Goal: Task Accomplishment & Management: Use online tool/utility

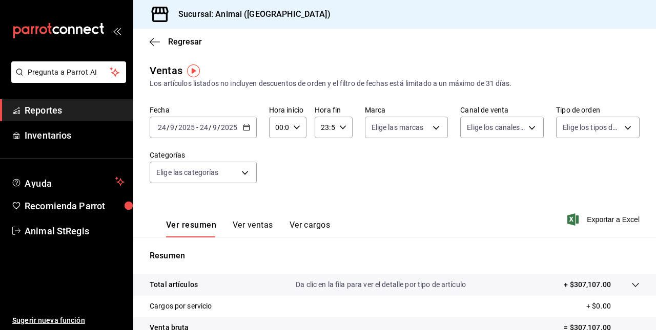
click at [245, 131] on icon "button" at bounding box center [246, 127] width 7 height 7
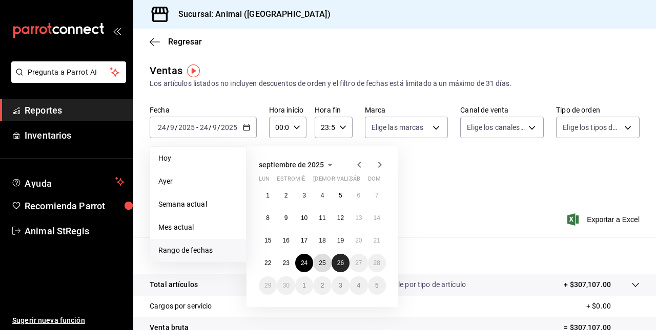
drag, startPoint x: 323, startPoint y: 264, endPoint x: 340, endPoint y: 266, distance: 17.0
click at [340, 266] on div "1 2 3 4 5 6 7 8 9 10 11 12 13 14 15 16 17 18 19 20 21 22 23 24 25 26 27 28 29 3…" at bounding box center [322, 241] width 127 height 109
click at [340, 266] on button "26" at bounding box center [341, 263] width 18 height 18
click at [322, 261] on abbr "25" at bounding box center [322, 263] width 7 height 7
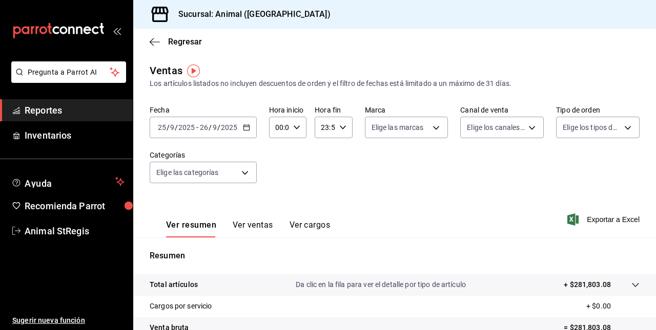
click at [296, 130] on icon "button" at bounding box center [296, 127] width 7 height 7
click at [275, 173] on button "01" at bounding box center [277, 178] width 14 height 20
type input "01:00"
click at [276, 173] on span "05" at bounding box center [277, 174] width 2 height 8
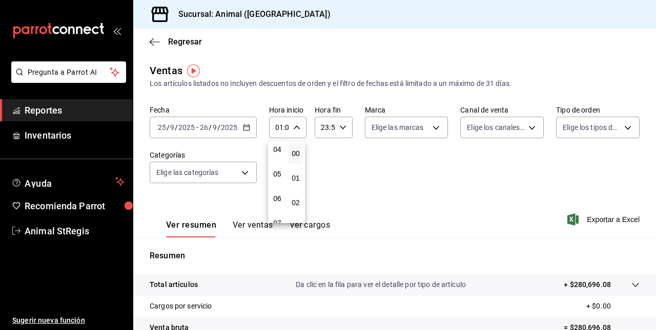
type input "05:00"
click at [339, 132] on div at bounding box center [328, 165] width 656 height 330
click at [339, 132] on div "23:59 Hora fin" at bounding box center [333, 128] width 37 height 22
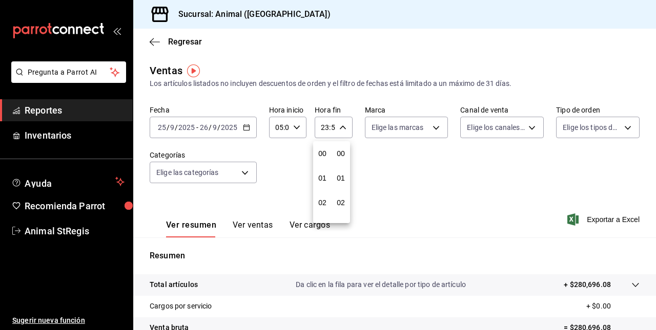
scroll to position [1394, 0]
click at [323, 182] on span "22" at bounding box center [322, 186] width 2 height 8
type input "22:59"
click at [322, 156] on span "00" at bounding box center [322, 154] width 2 height 8
click at [323, 176] on span "01" at bounding box center [322, 178] width 2 height 8
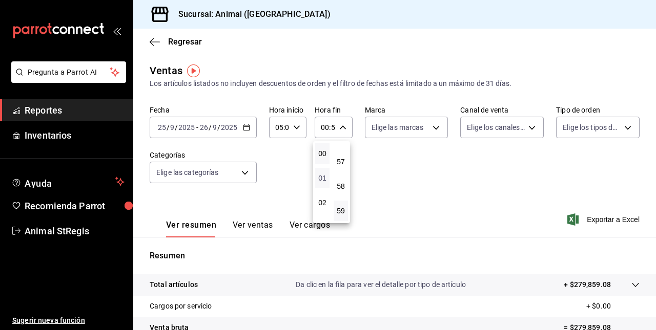
type input "01:59"
click at [327, 189] on button "05" at bounding box center [322, 194] width 14 height 20
click at [342, 162] on span "57" at bounding box center [341, 162] width 2 height 8
type input "05:57"
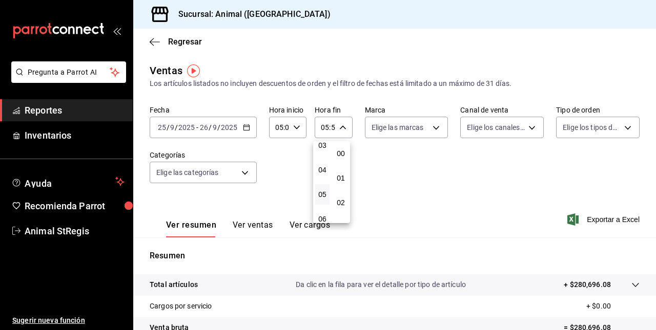
click at [344, 162] on button "00" at bounding box center [341, 153] width 14 height 20
type input "05:00"
drag, startPoint x: 653, startPoint y: 162, endPoint x: 655, endPoint y: 198, distance: 36.0
click at [655, 198] on div at bounding box center [328, 165] width 656 height 330
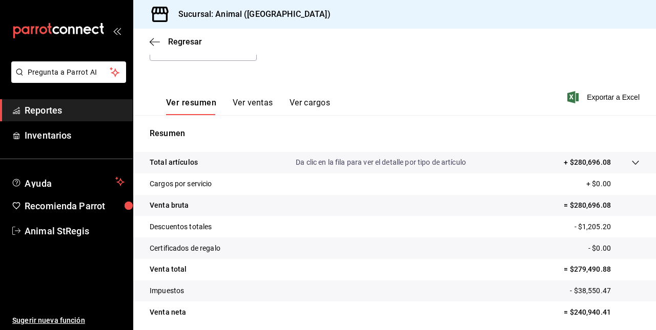
scroll to position [160, 0]
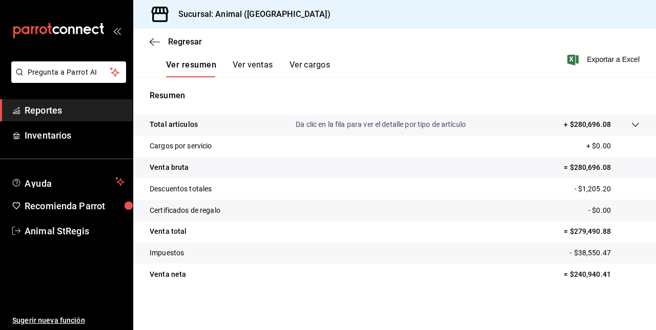
click at [631, 126] on icon at bounding box center [635, 125] width 8 height 8
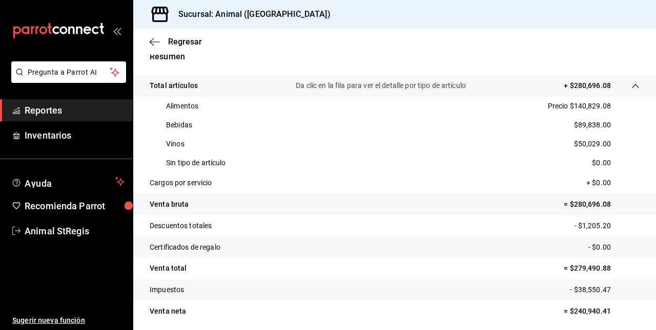
scroll to position [224, 0]
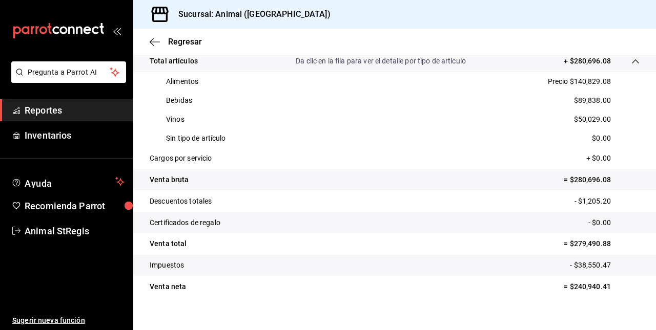
click at [570, 268] on p "- $38,550.47" at bounding box center [605, 265] width 70 height 11
click at [158, 43] on icon "button" at bounding box center [155, 41] width 10 height 9
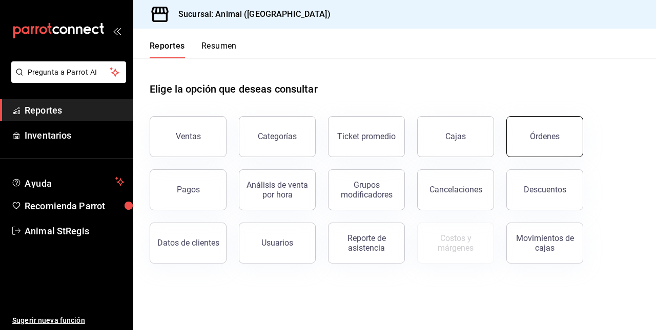
click at [547, 135] on div "Órdenes" at bounding box center [545, 137] width 30 height 10
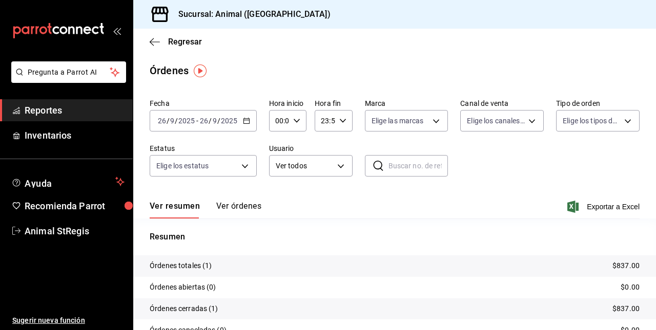
click at [243, 117] on div "[DATE] [DATE] - [DATE] [DATE]" at bounding box center [203, 121] width 107 height 22
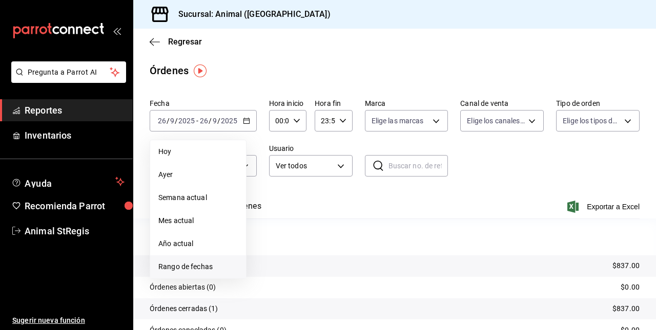
click at [217, 262] on span "Rango de fechas" at bounding box center [197, 267] width 79 height 11
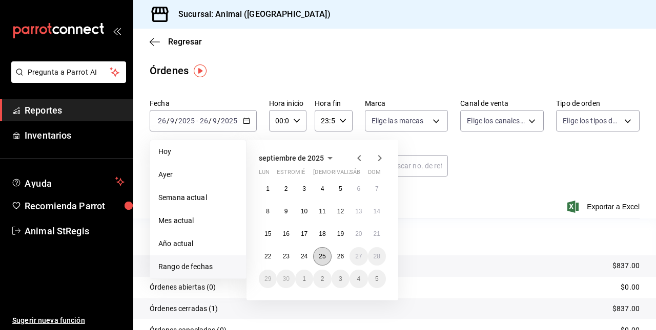
click at [323, 251] on button "25" at bounding box center [322, 256] width 18 height 18
click at [335, 255] on button "26" at bounding box center [341, 256] width 18 height 18
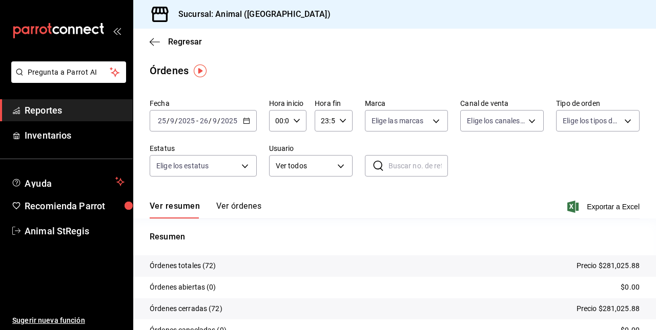
click at [301, 120] on div "00:00 Hora inicio" at bounding box center [287, 121] width 37 height 22
click at [277, 168] on span "01" at bounding box center [277, 172] width 2 height 8
click at [277, 168] on span "05" at bounding box center [277, 167] width 2 height 8
type input "05:00"
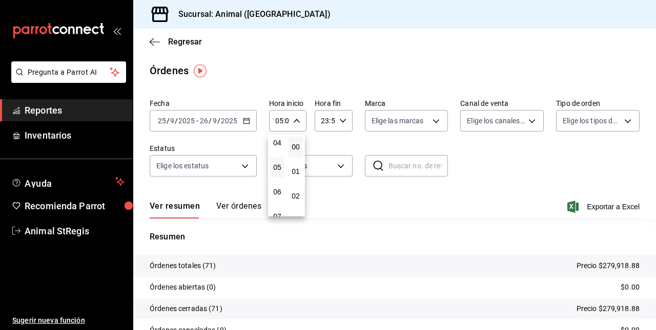
click at [338, 126] on div at bounding box center [328, 165] width 656 height 330
click at [339, 122] on icon "button" at bounding box center [342, 120] width 7 height 7
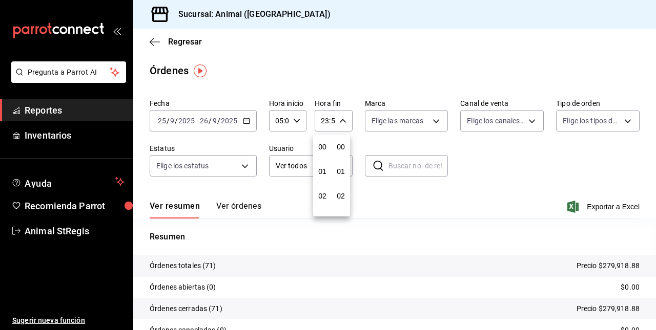
scroll to position [1394, 0]
click at [323, 154] on span "21" at bounding box center [322, 155] width 2 height 8
click at [327, 185] on button "05" at bounding box center [322, 188] width 14 height 20
click at [340, 181] on span "58" at bounding box center [341, 180] width 2 height 8
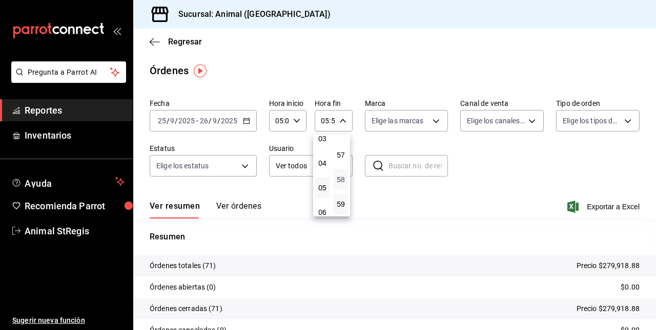
type input "05:58"
click at [340, 143] on span "00" at bounding box center [341, 147] width 2 height 8
type input "05:00"
click at [563, 209] on div at bounding box center [328, 165] width 656 height 330
click at [608, 201] on span "Exportar a Excel" at bounding box center [604, 207] width 70 height 12
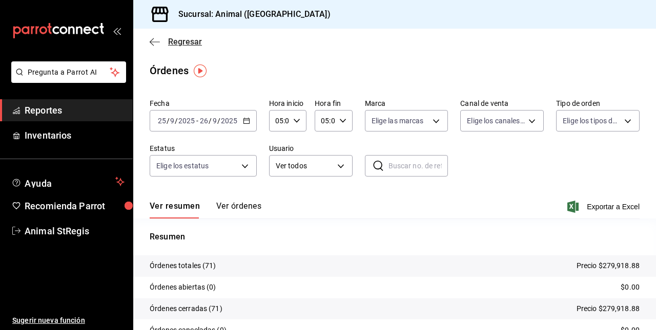
click at [159, 39] on icon "button" at bounding box center [155, 41] width 10 height 9
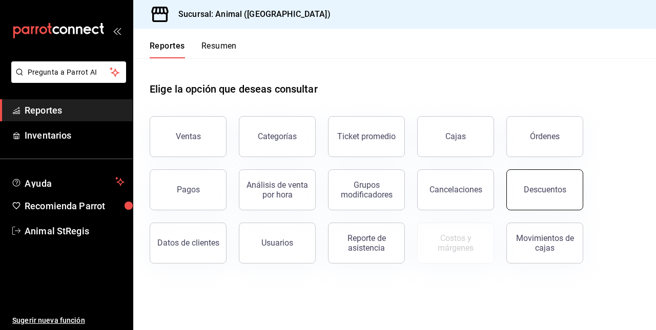
click at [527, 192] on div "Descuentos" at bounding box center [545, 190] width 43 height 10
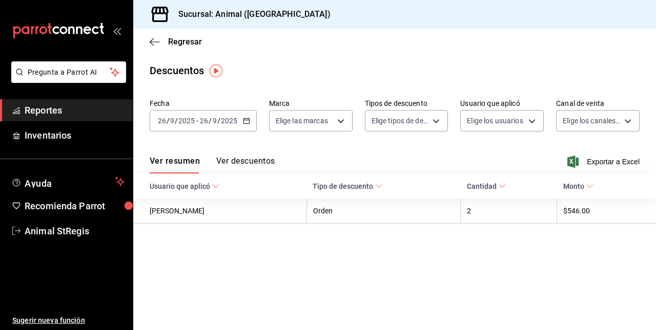
click at [239, 118] on div "[DATE] [DATE] - [DATE] [DATE]" at bounding box center [203, 121] width 107 height 22
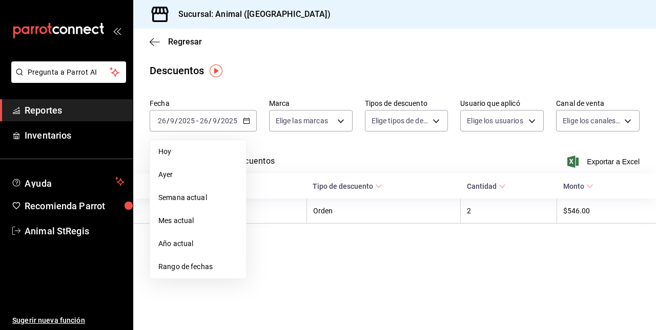
click at [212, 262] on span "Rango de fechas" at bounding box center [197, 267] width 79 height 11
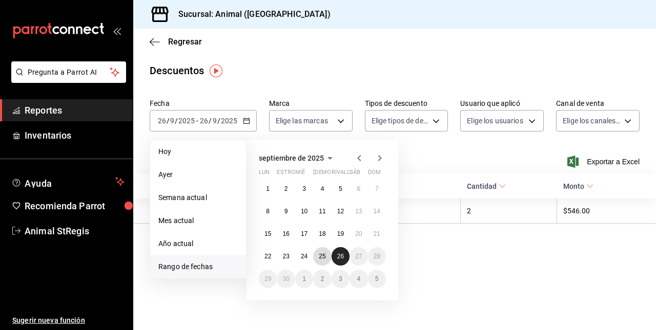
drag, startPoint x: 327, startPoint y: 253, endPoint x: 340, endPoint y: 256, distance: 13.6
click at [340, 256] on div "1 2 3 4 5 6 7 8 9 10 11 12 13 14 15 16 17 18 19 20 21 22 23 24 25 26 27 28 29 3…" at bounding box center [322, 234] width 127 height 109
click at [340, 256] on abbr "26" at bounding box center [340, 256] width 7 height 7
click at [326, 254] on button "25" at bounding box center [322, 256] width 18 height 18
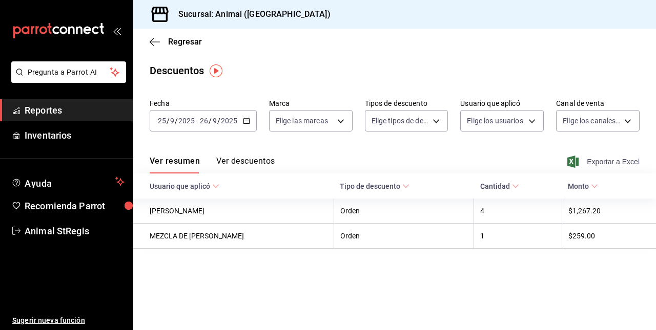
click at [606, 165] on font "Exportar a Excel" at bounding box center [613, 162] width 53 height 8
